Goal: Task Accomplishment & Management: Manage account settings

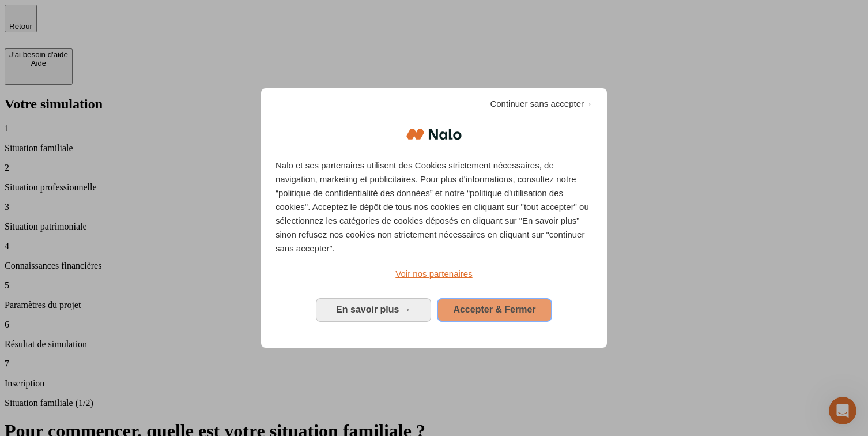
click at [518, 305] on span "Accepter & Fermer" at bounding box center [494, 309] width 82 height 10
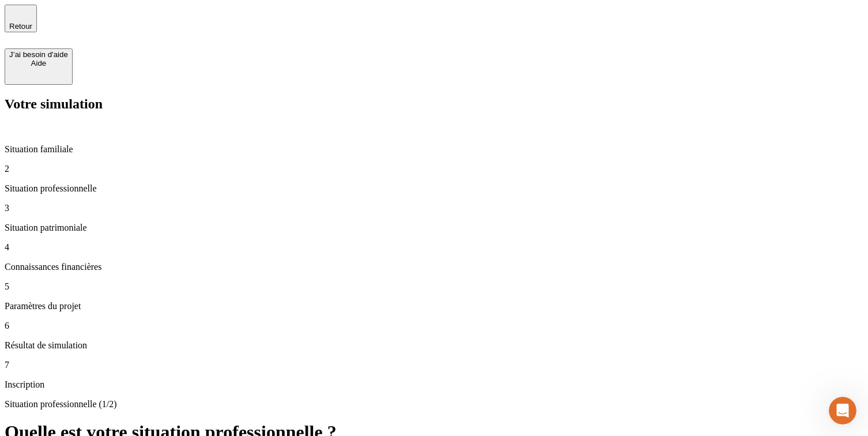
type input "40 000"
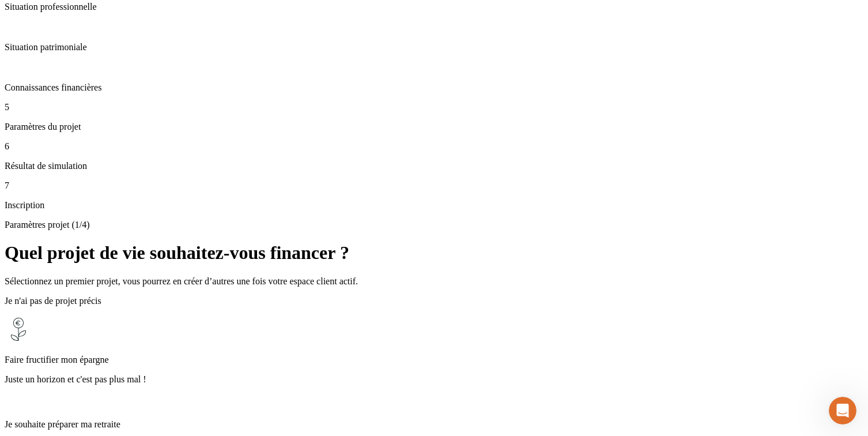
scroll to position [430, 0]
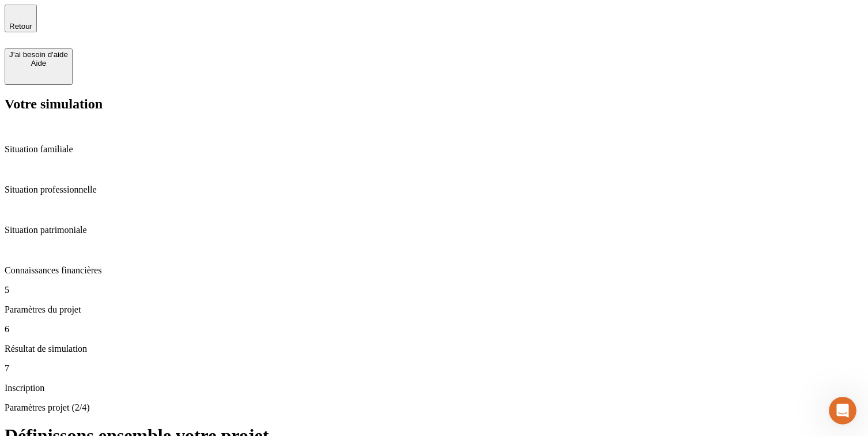
type input "40"
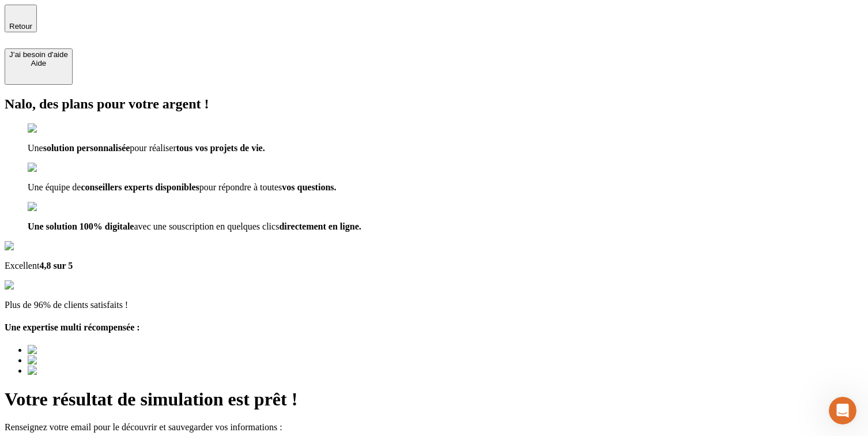
type input "[EMAIL_ADDRESS][DOMAIN_NAME]"
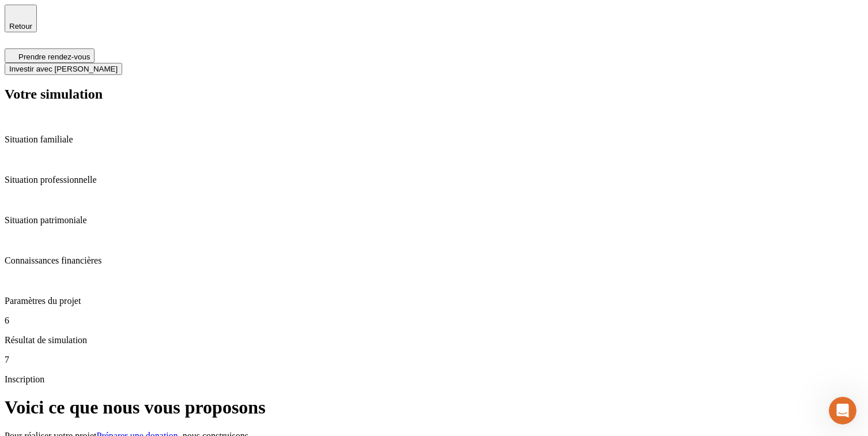
type input "100"
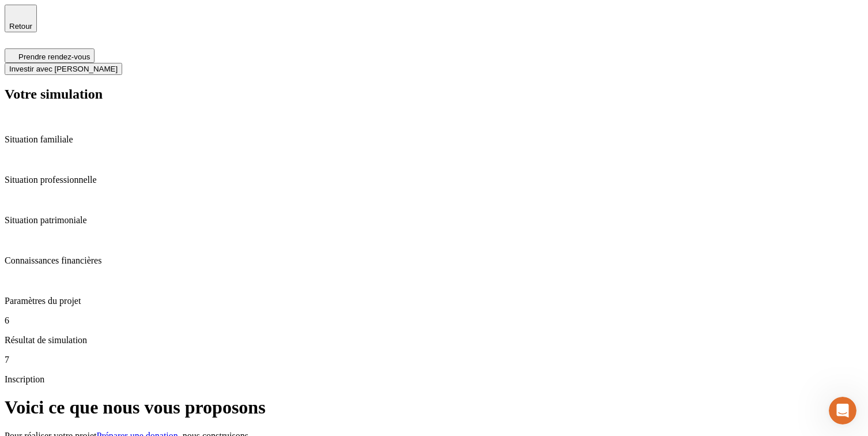
type input "1 234"
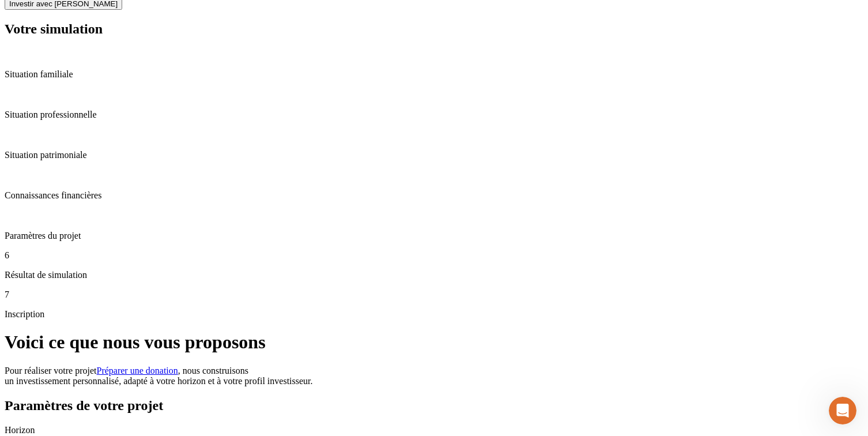
scroll to position [85, 0]
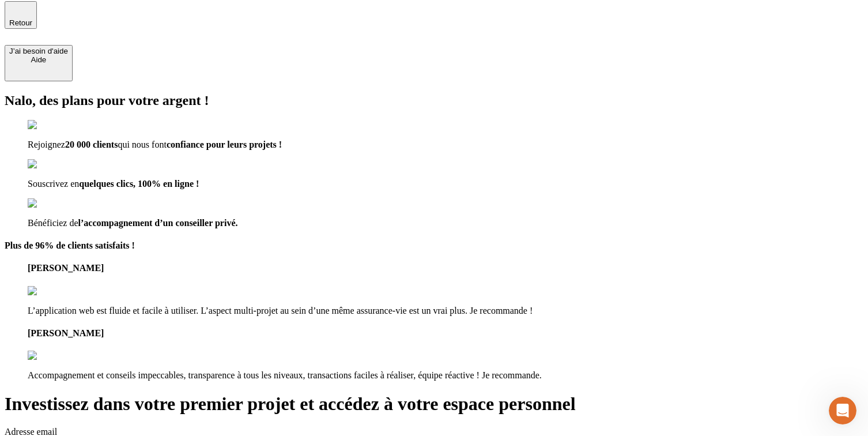
type input "[EMAIL_ADDRESS][DOMAIN_NAME]"
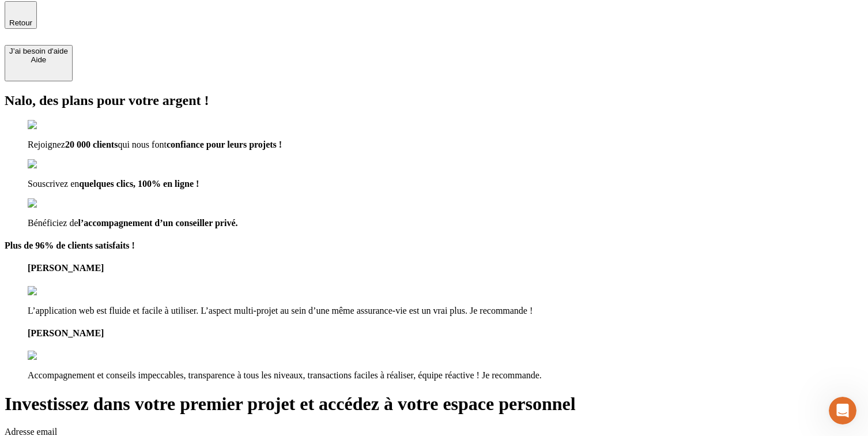
checkbox input "true"
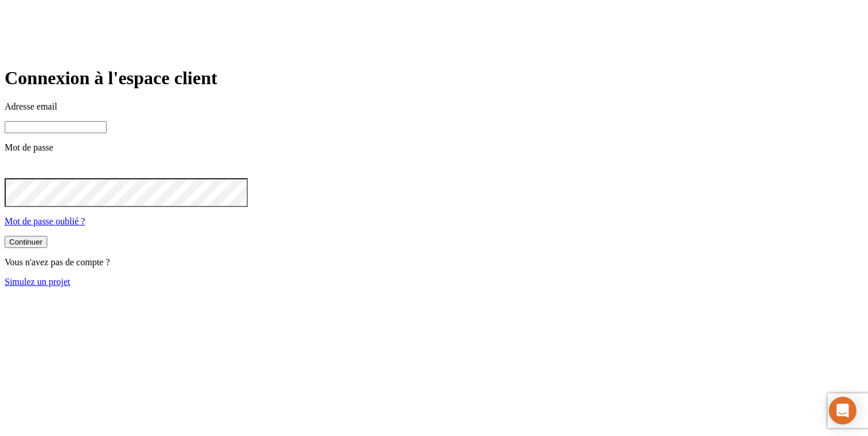
click at [107, 133] on input at bounding box center [56, 127] width 102 height 12
type input "[PERSON_NAME][DOMAIN_NAME][EMAIL_ADDRESS][DOMAIN_NAME]"
click at [43, 247] on div "Continuer" at bounding box center [25, 242] width 33 height 9
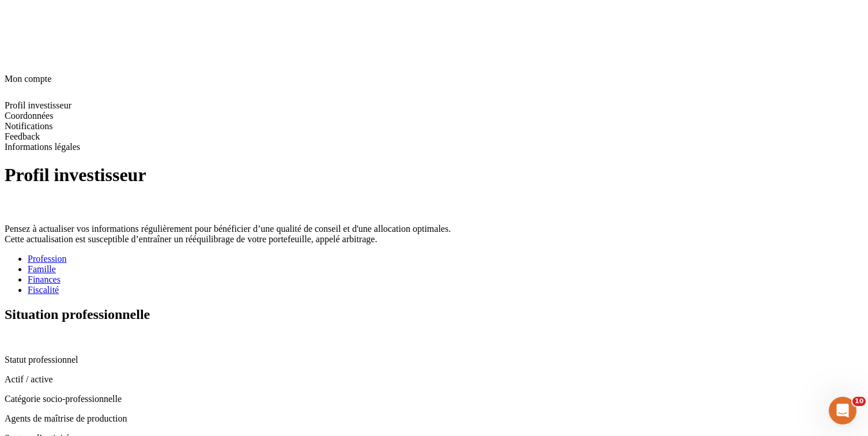
click at [351, 274] on div "Finances" at bounding box center [445, 279] width 835 height 10
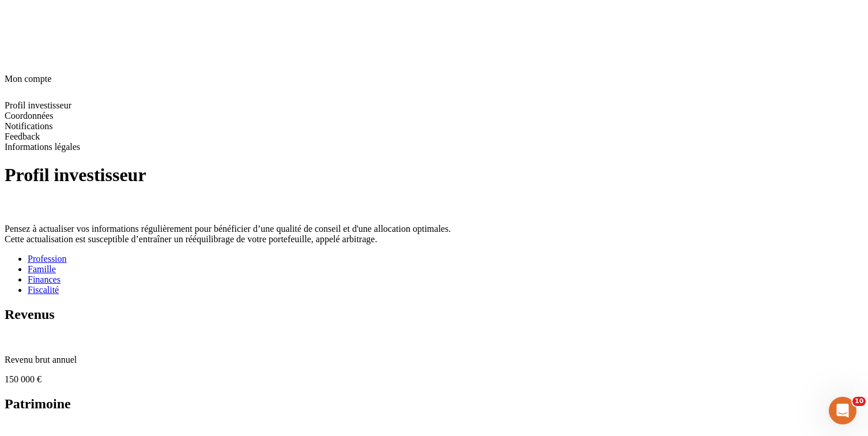
click at [14, 423] on icon at bounding box center [9, 427] width 9 height 9
click at [13, 423] on icon at bounding box center [8, 426] width 7 height 7
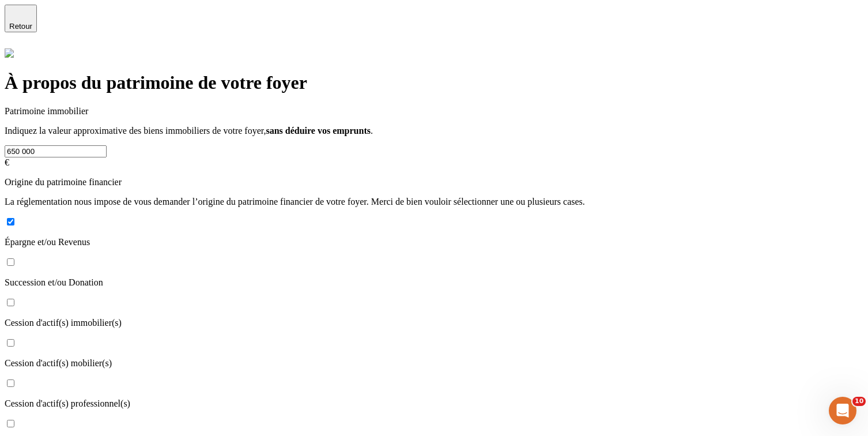
scroll to position [13, 0]
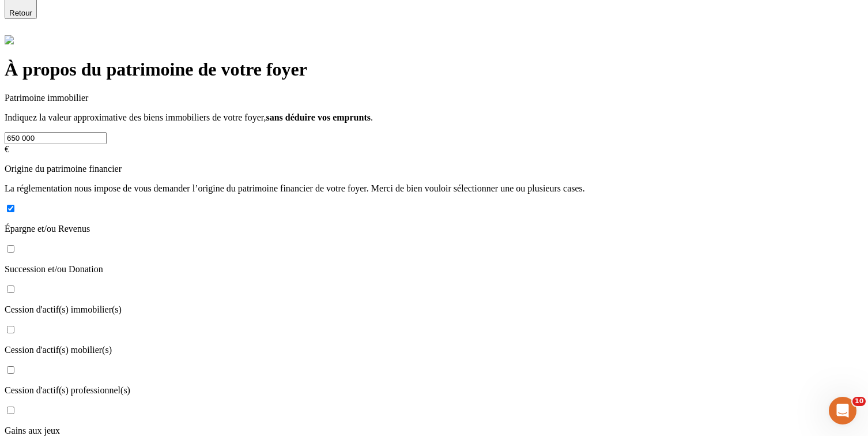
click at [107, 132] on input "650 000" at bounding box center [56, 138] width 102 height 12
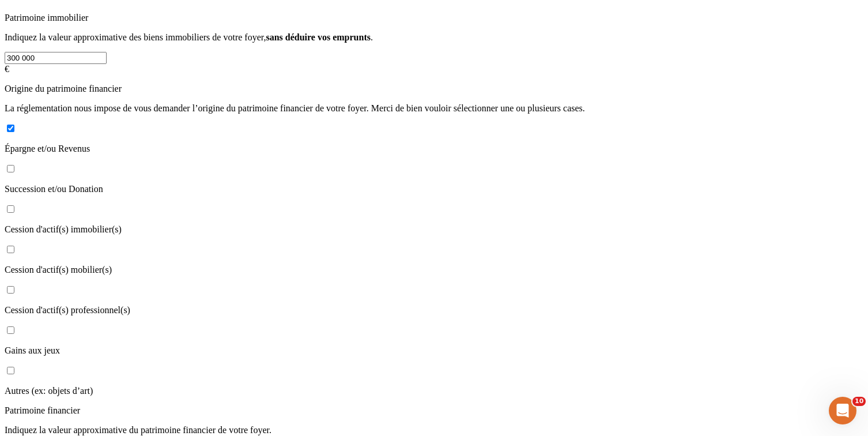
scroll to position [301, 0]
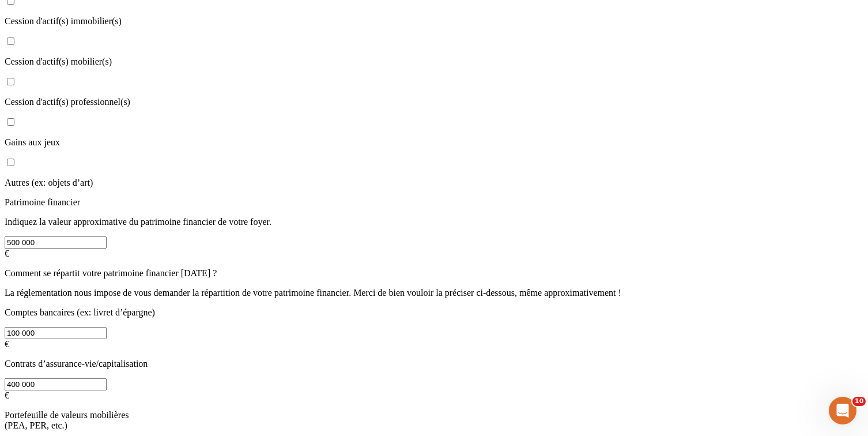
type input "300 000"
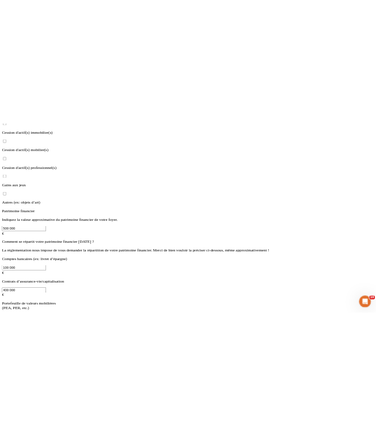
scroll to position [313, 0]
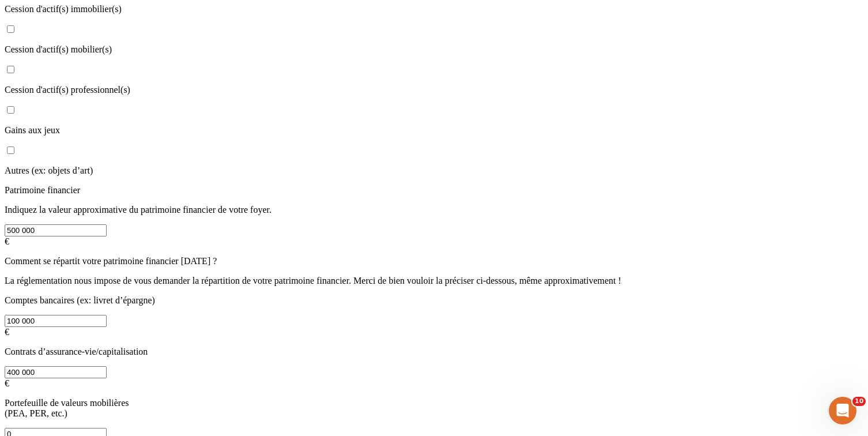
click at [718, 346] on div "À propos du patrimoine de votre foyer Patrimoine immobilier Indiquez la valeur …" at bounding box center [434, 121] width 858 height 772
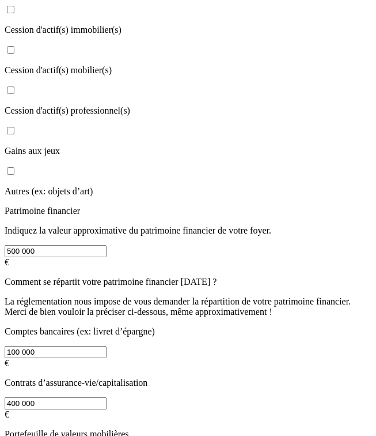
scroll to position [373, 0]
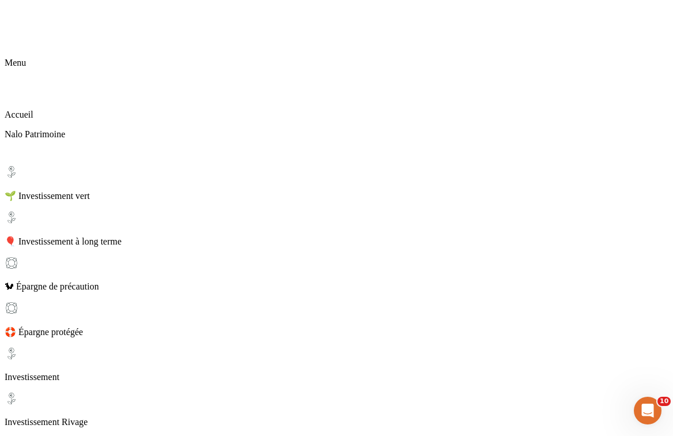
scroll to position [192, 0]
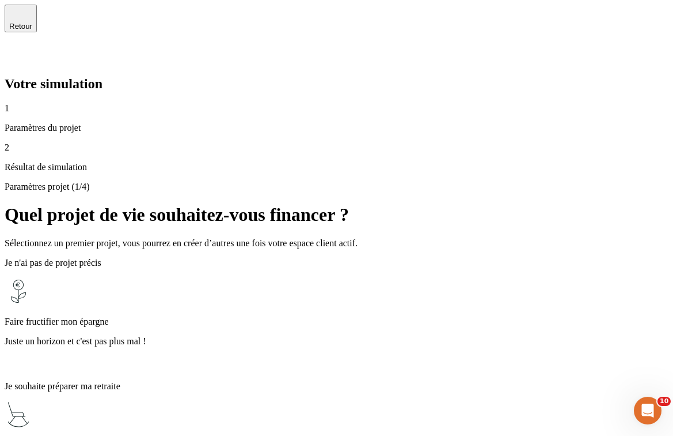
click at [351, 336] on p "Juste un horizon et c'est pas plus mal !" at bounding box center [337, 341] width 664 height 10
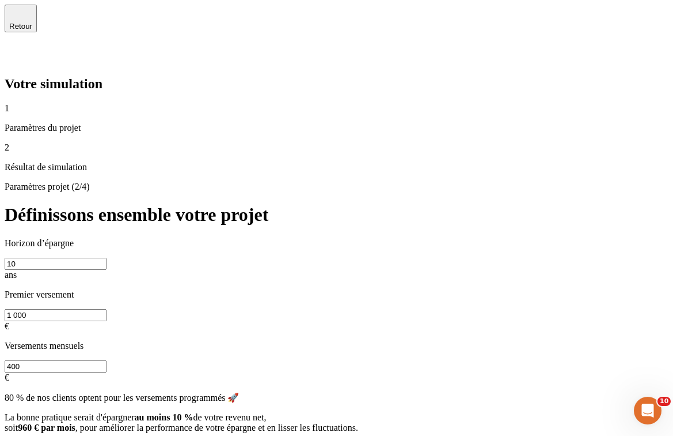
click at [107, 309] on input "1 000" at bounding box center [56, 315] width 102 height 12
type input "600"
type input "100"
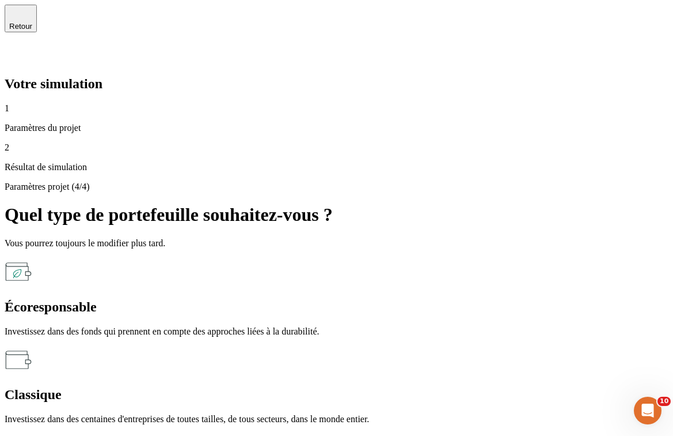
click at [362, 258] on div "Écoresponsable Investissez dans des fonds qui prennent en compte des approches …" at bounding box center [337, 297] width 664 height 79
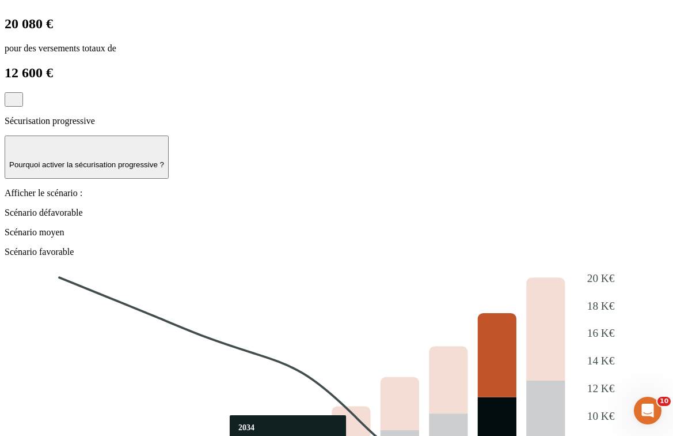
scroll to position [930, 0]
